Goal: Obtain resource: Download file/media

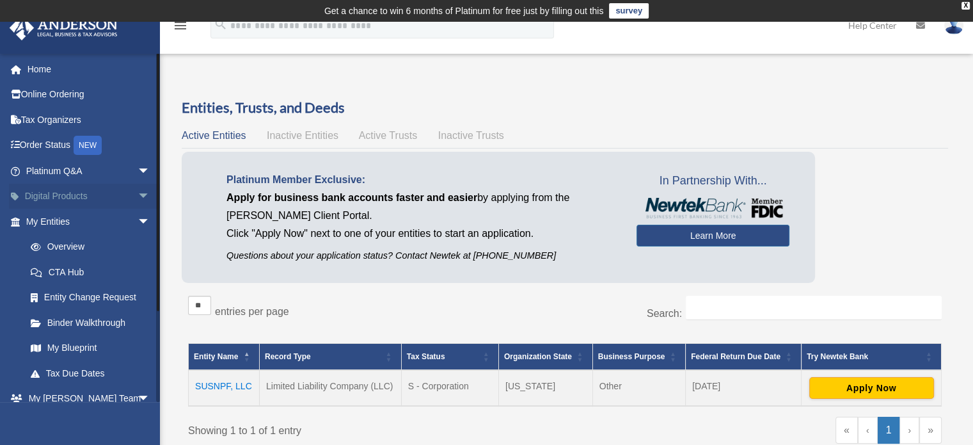
click at [58, 196] on link "Digital Products arrow_drop_down" at bounding box center [89, 197] width 161 height 26
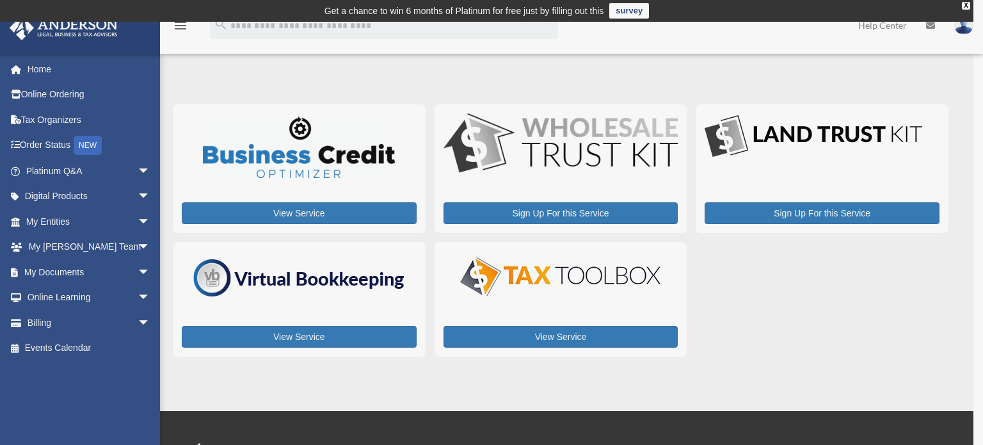
click at [297, 208] on div "x" at bounding box center [491, 222] width 983 height 445
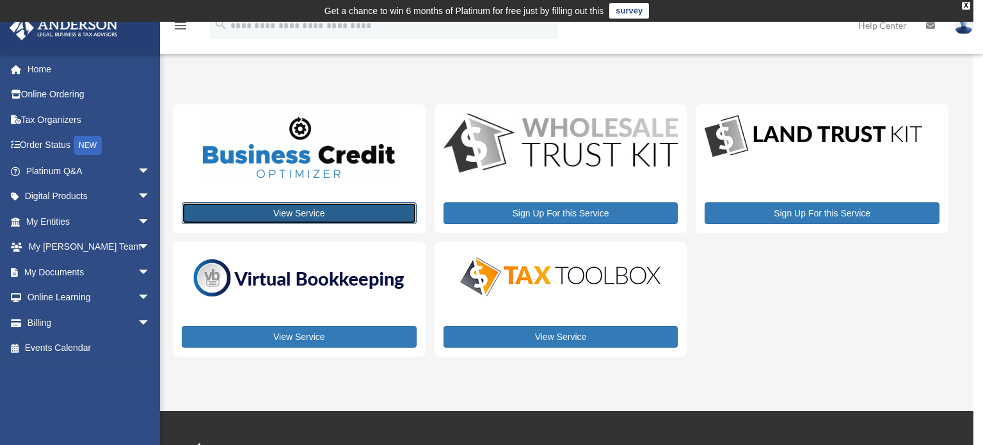
click at [292, 213] on link "View Service" at bounding box center [299, 213] width 235 height 22
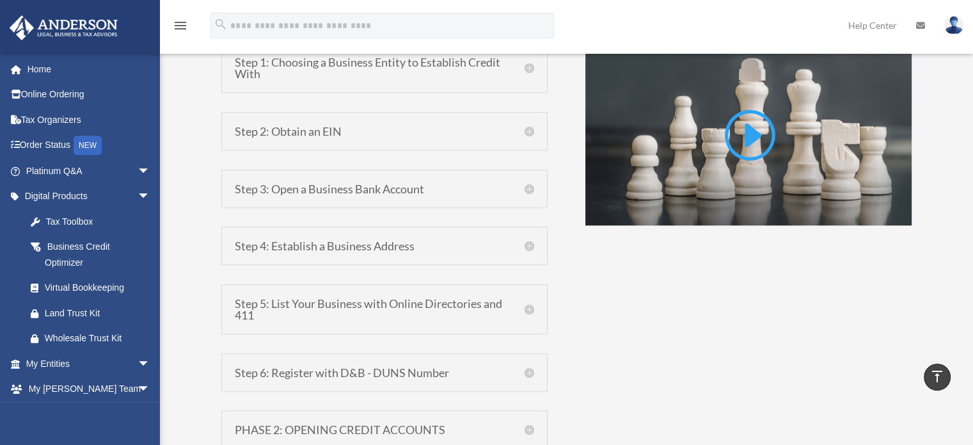
scroll to position [960, 0]
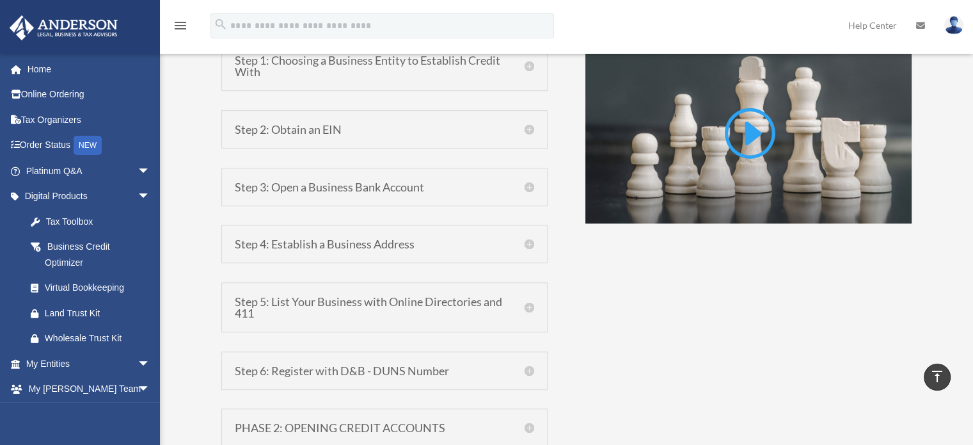
click at [532, 188] on h5 "Step 3: Open a Business Bank Account" at bounding box center [384, 187] width 299 height 12
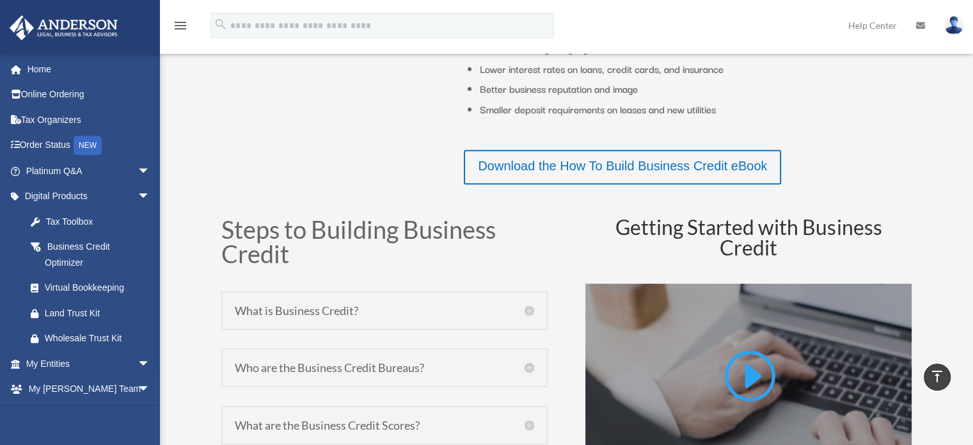
scroll to position [448, 0]
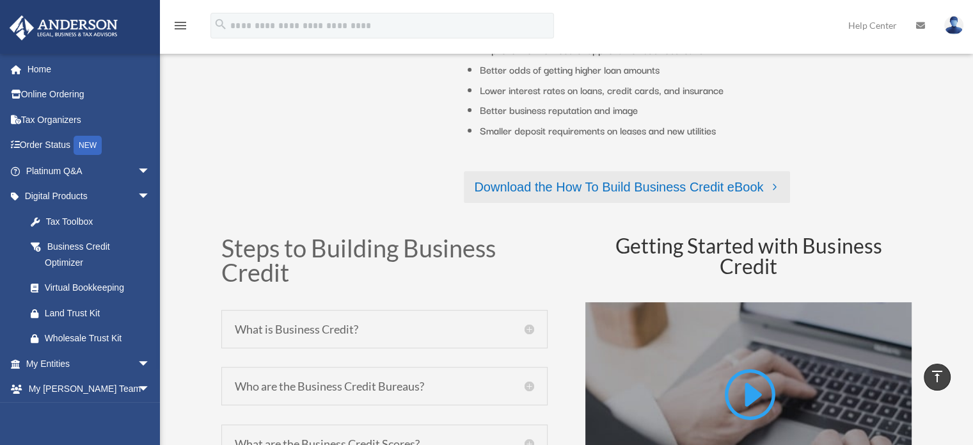
click at [582, 184] on link "Download the How To Build Business Credit eBook" at bounding box center [627, 187] width 326 height 32
